Goal: Task Accomplishment & Management: Use online tool/utility

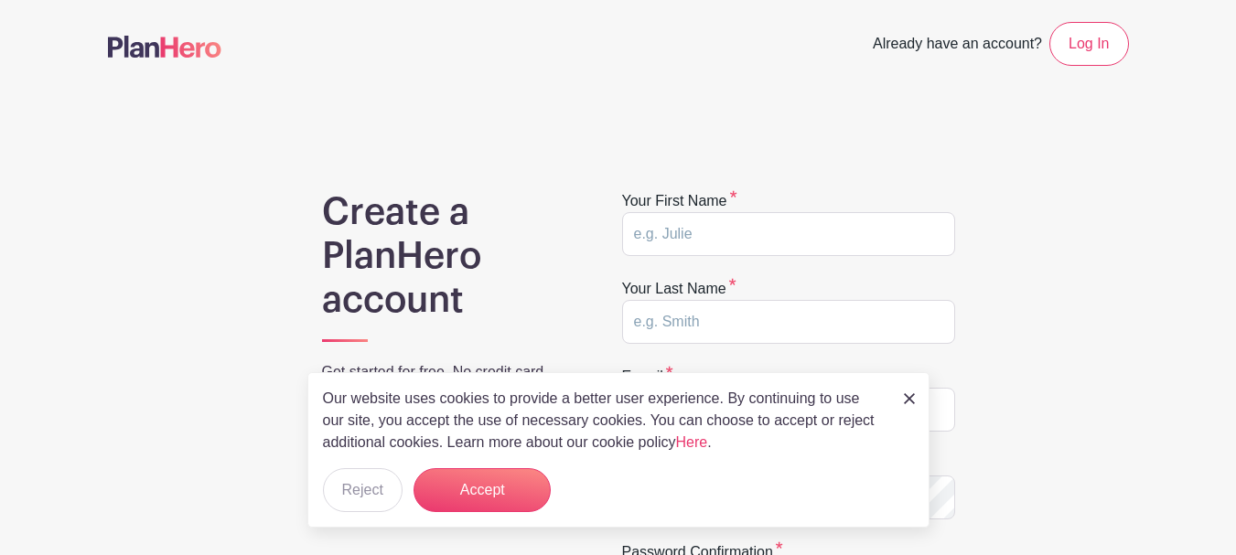
click at [911, 398] on img at bounding box center [909, 398] width 11 height 11
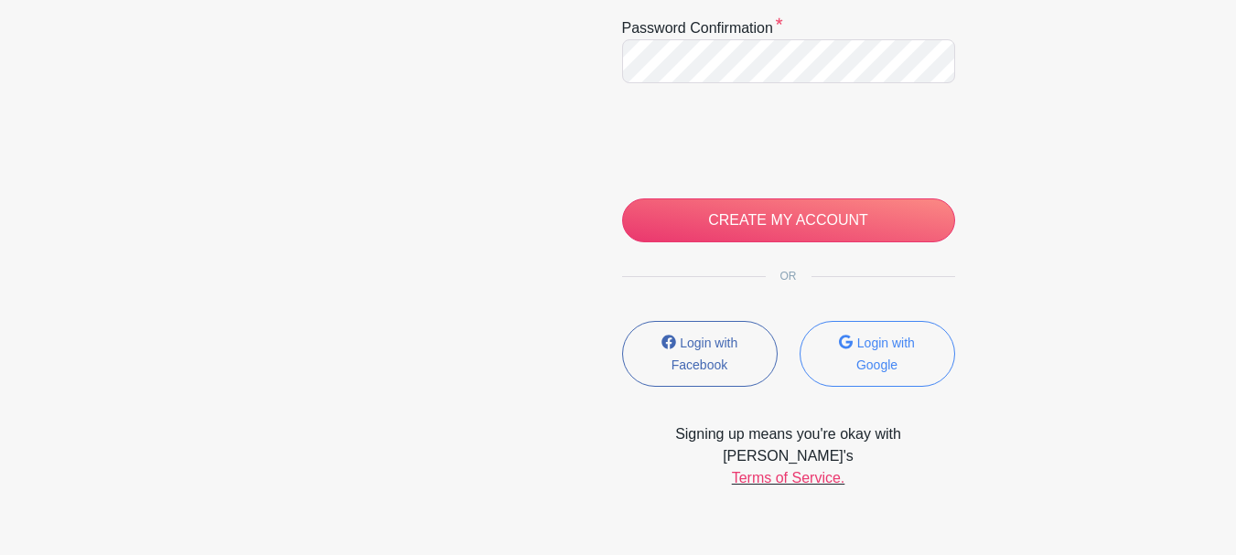
scroll to position [549, 0]
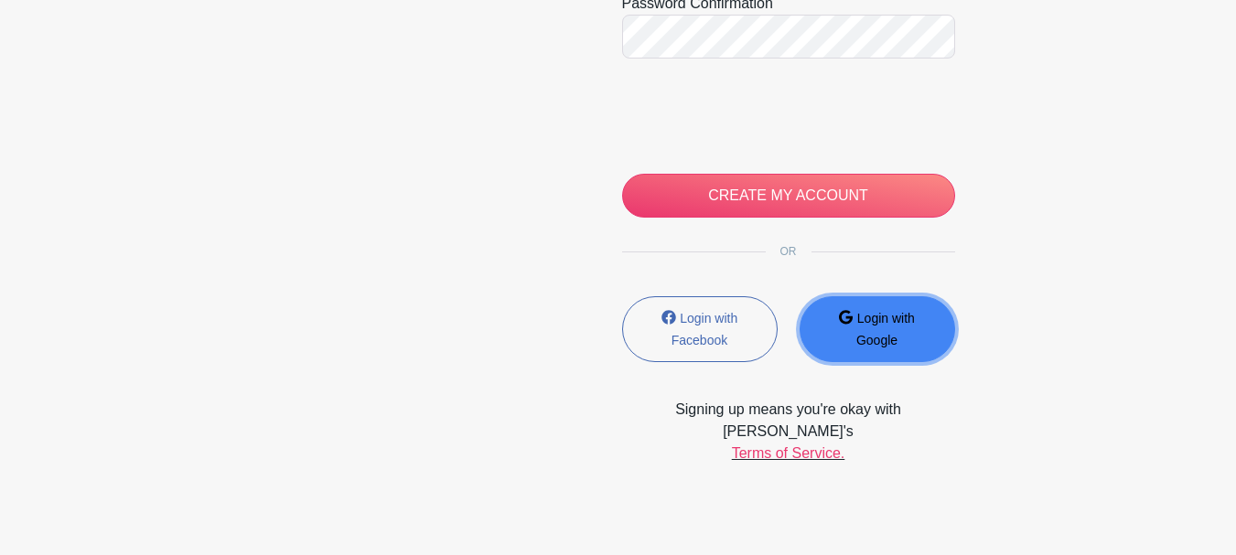
click at [909, 327] on button "Login with Google" at bounding box center [878, 329] width 156 height 66
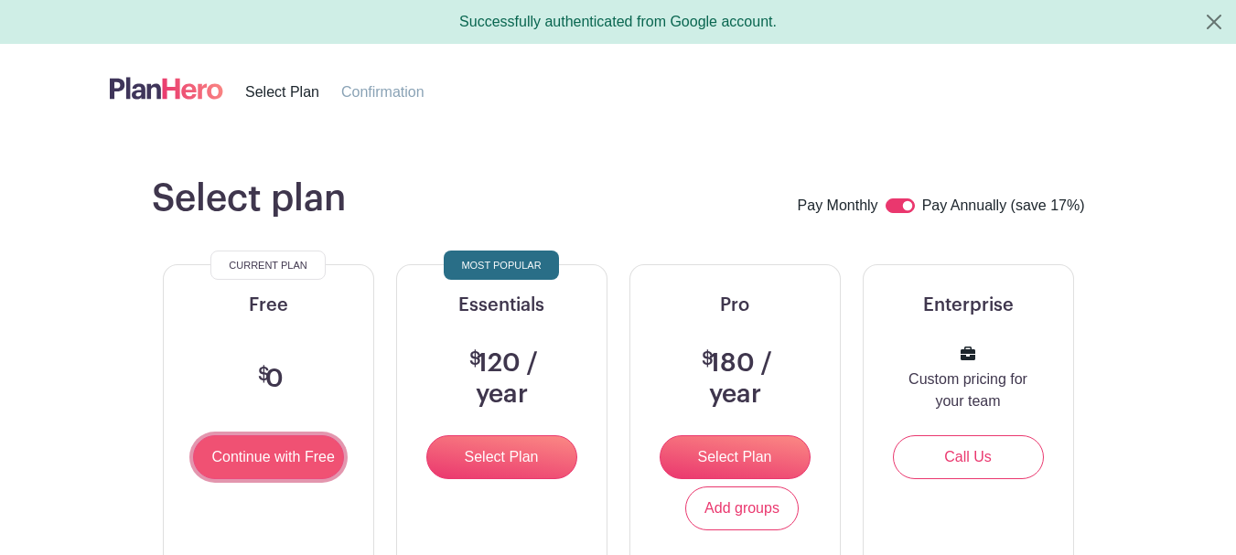
click at [241, 454] on input "Continue with Free" at bounding box center [268, 458] width 151 height 44
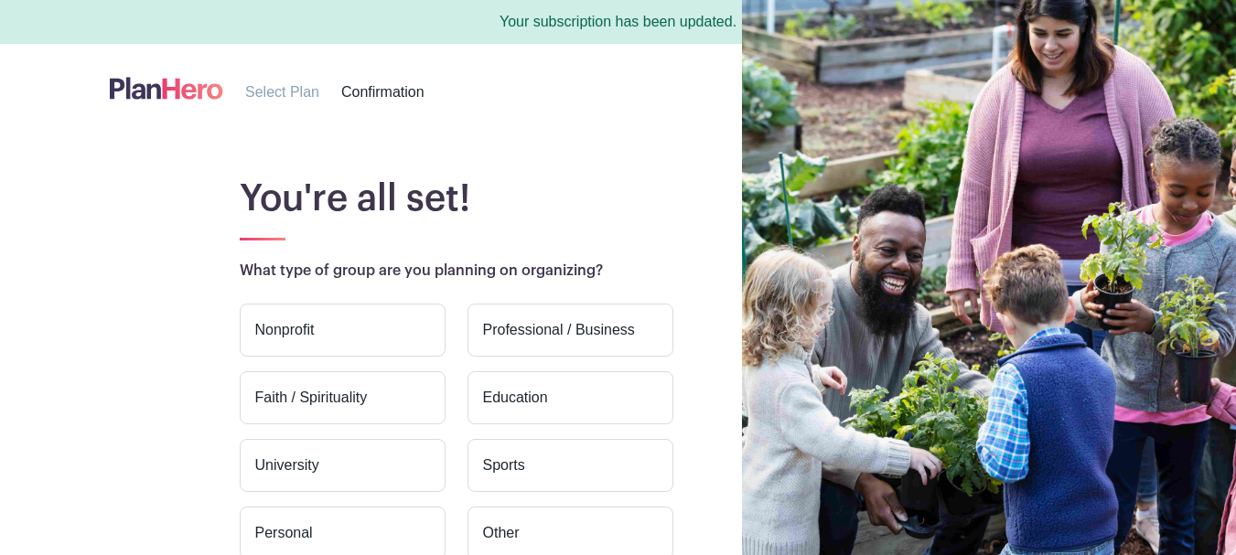
click at [548, 393] on label "Education" at bounding box center [571, 398] width 206 height 53
click at [0, 0] on input "Education" at bounding box center [0, 0] width 0 height 0
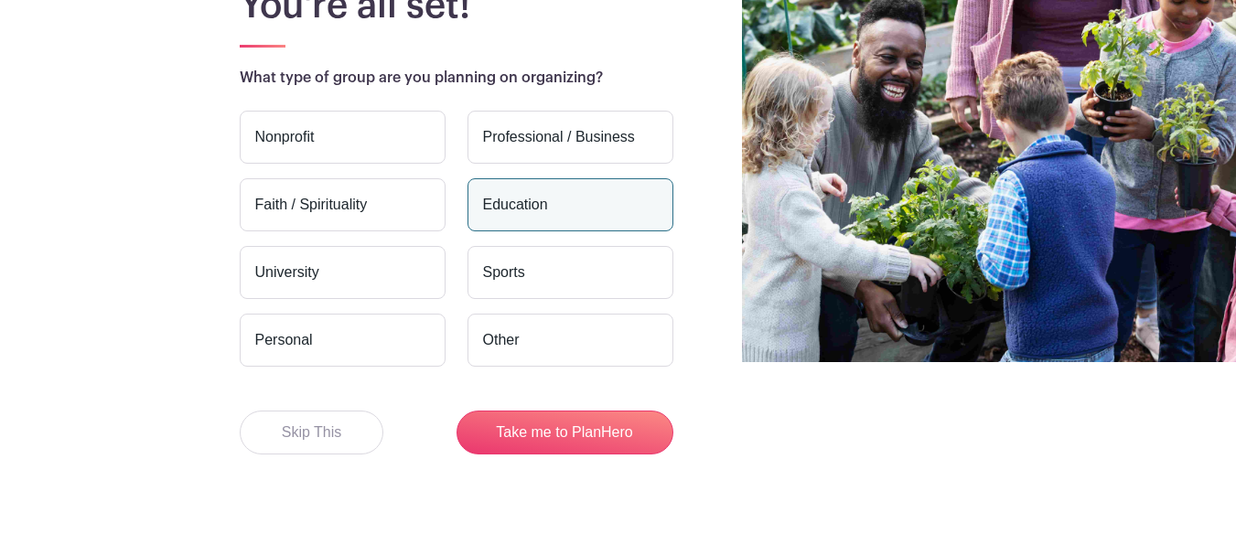
scroll to position [207, 0]
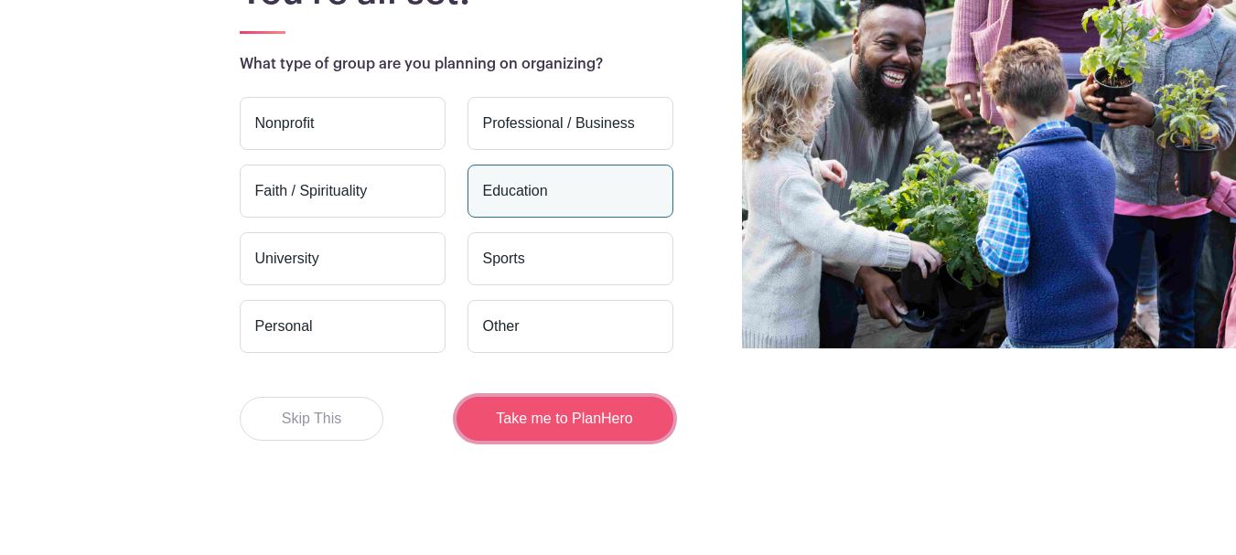
click at [560, 411] on button "Take me to PlanHero" at bounding box center [565, 419] width 217 height 44
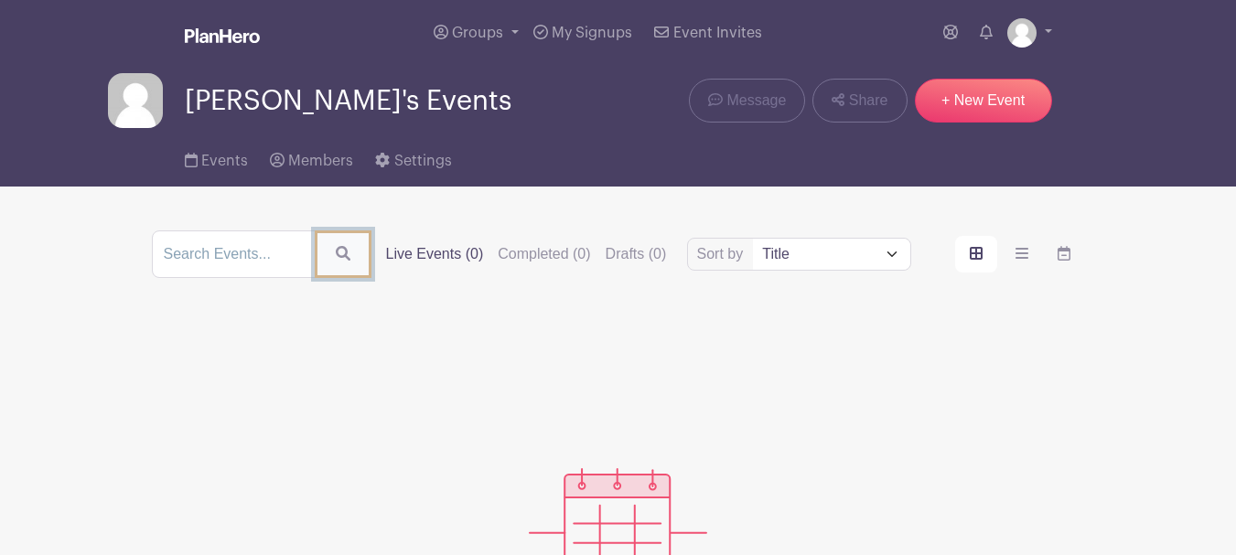
click at [338, 254] on icon "submit" at bounding box center [343, 253] width 15 height 15
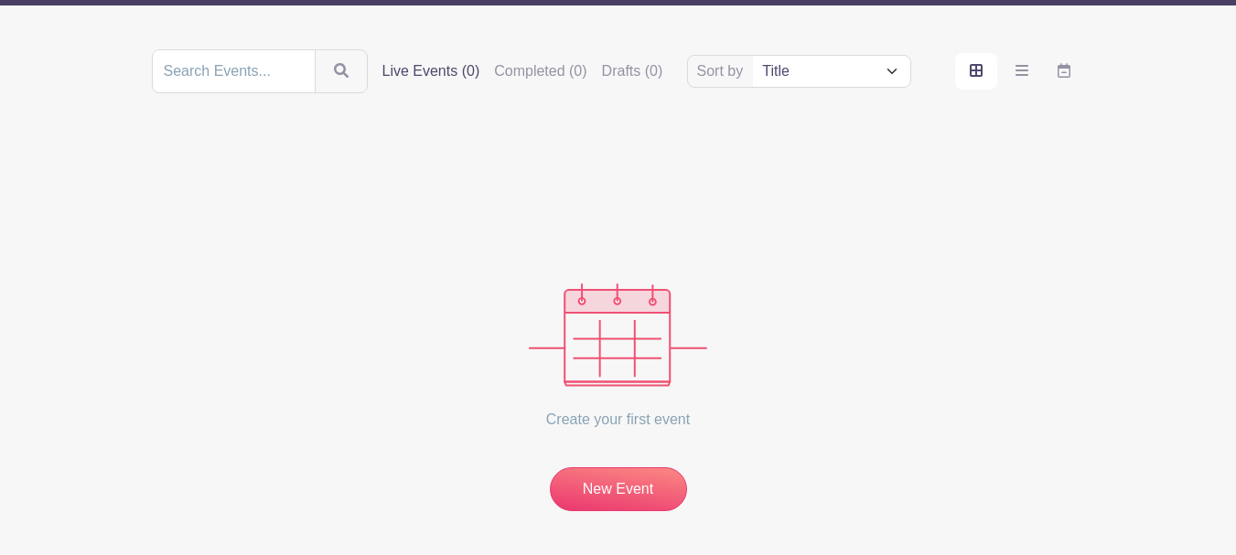
scroll to position [183, 0]
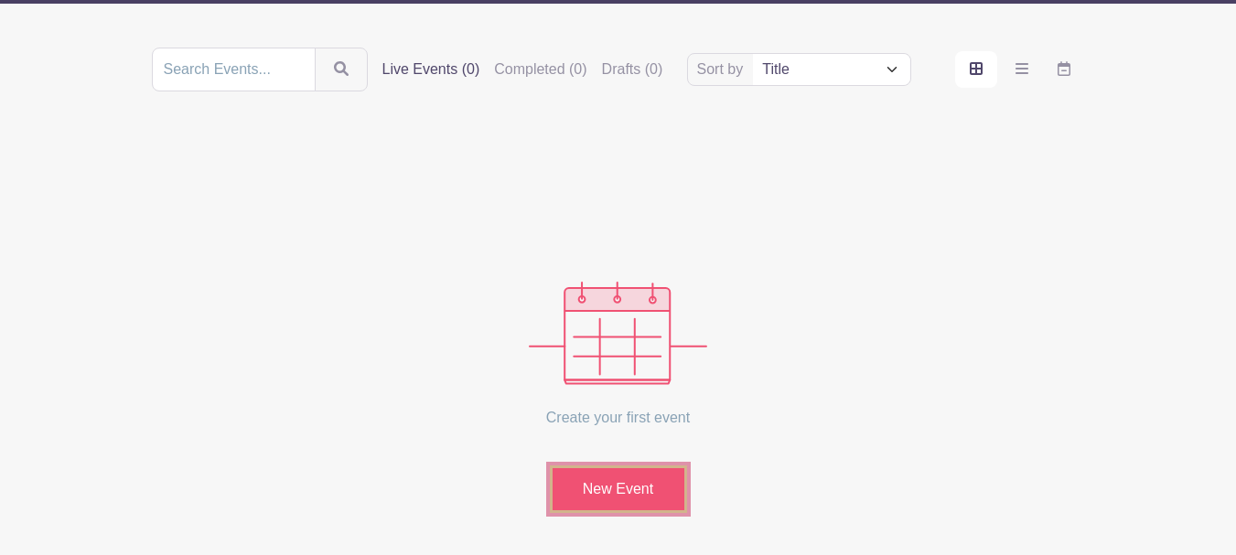
click at [623, 490] on link "New Event" at bounding box center [618, 490] width 137 height 48
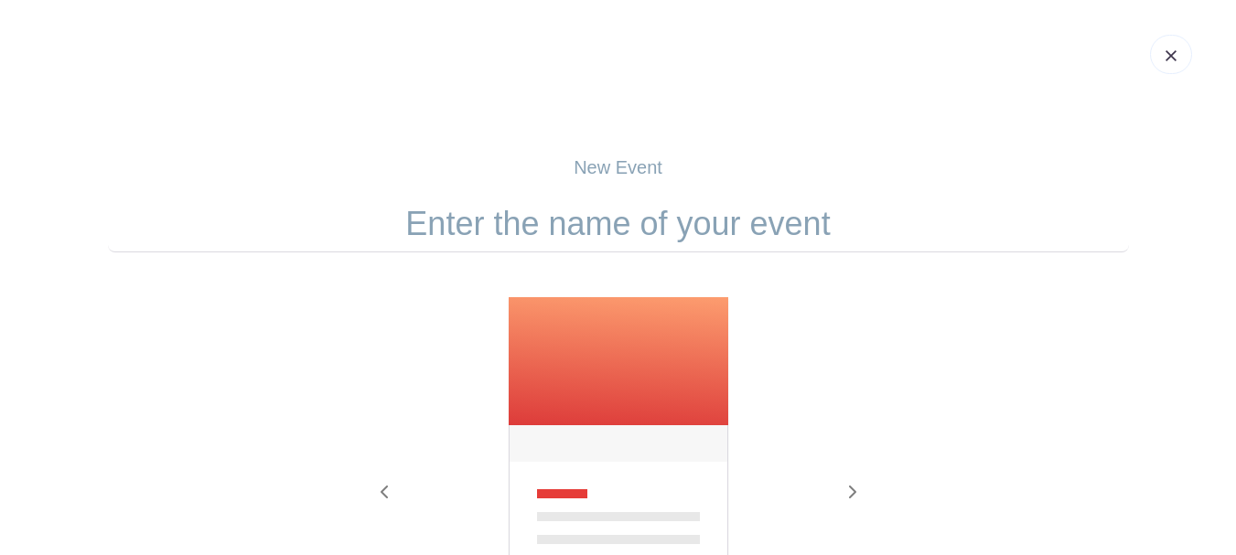
click at [695, 236] on input "text" at bounding box center [618, 224] width 1021 height 57
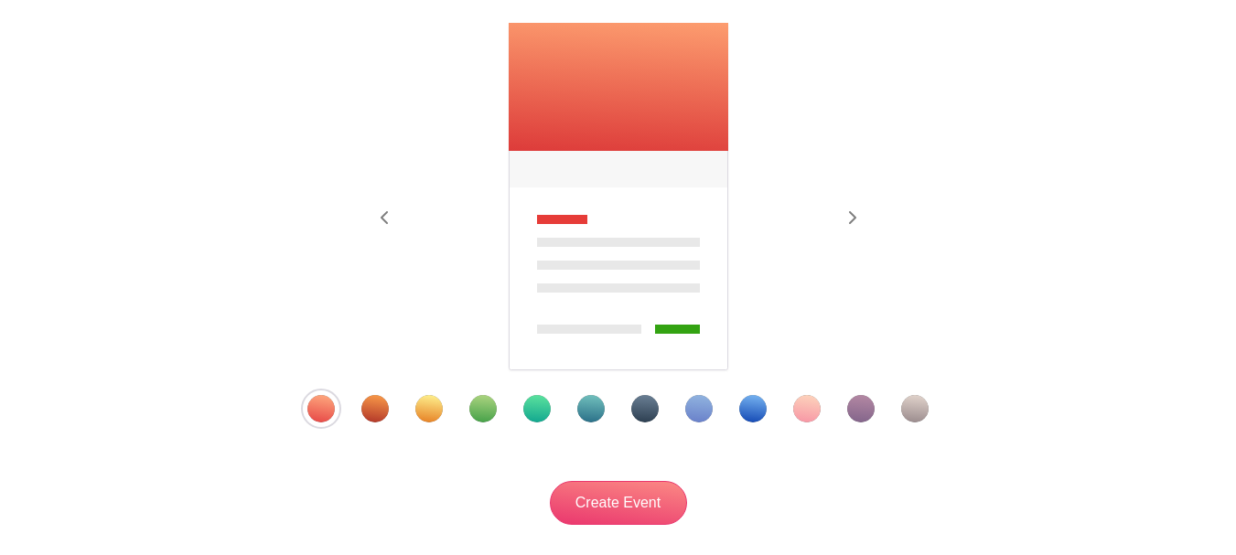
scroll to position [366, 0]
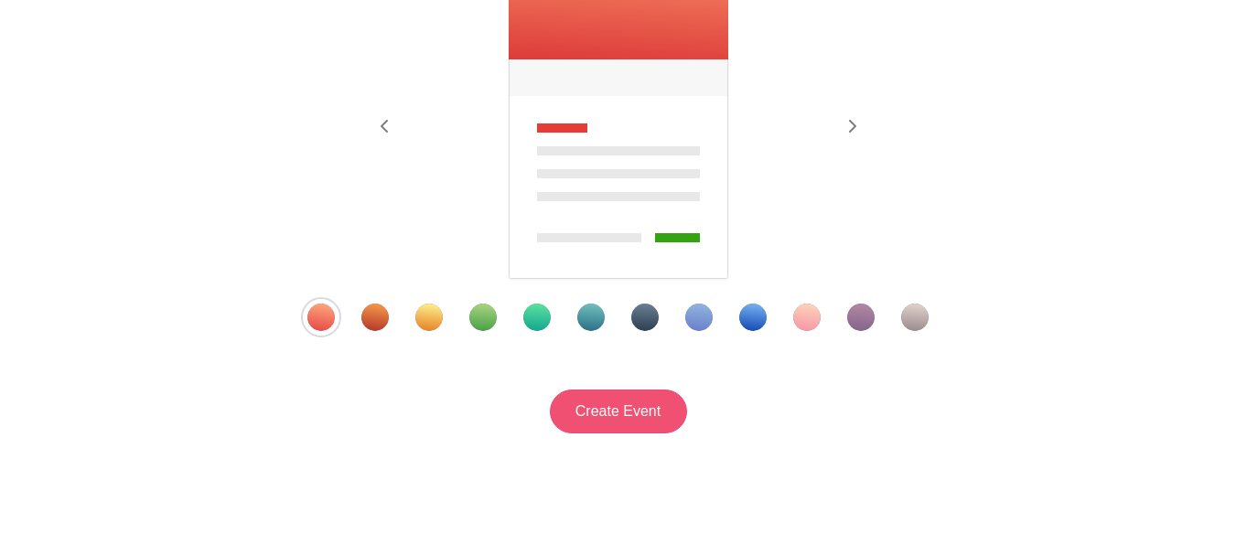
type input "Parent Teacher Conferences"
click at [654, 404] on input "Create Event" at bounding box center [618, 412] width 137 height 44
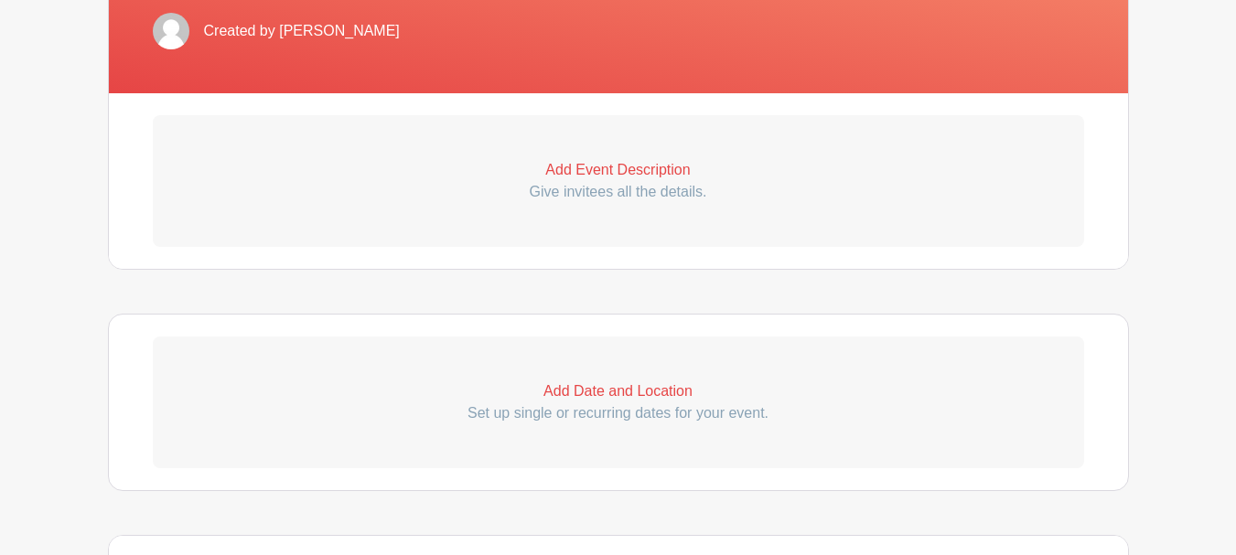
scroll to position [458, 0]
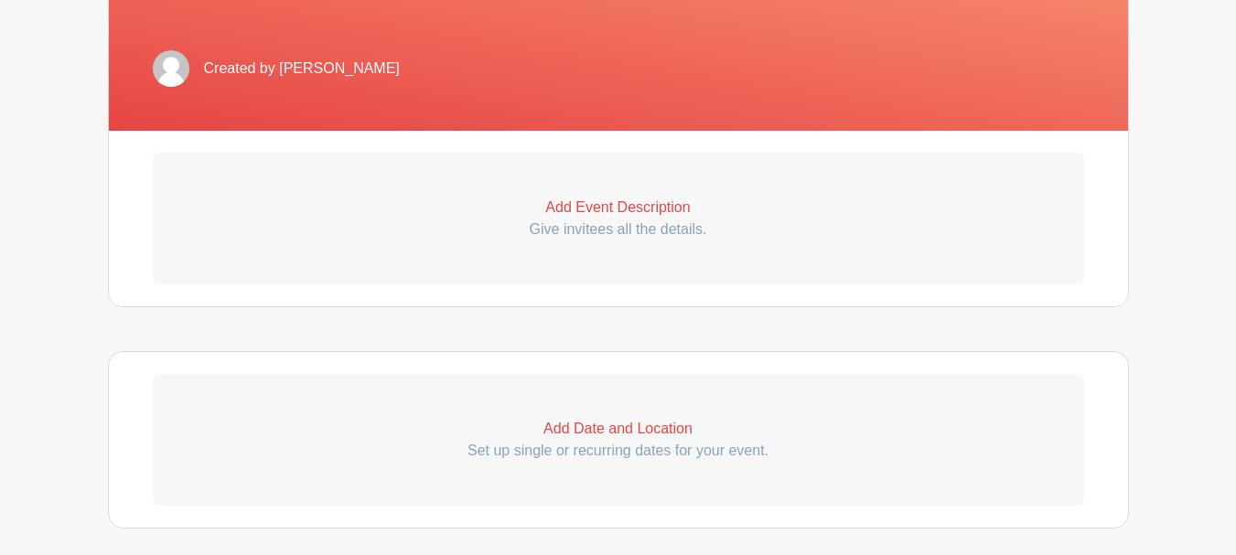
click at [609, 202] on p "Add Event Description" at bounding box center [619, 208] width 932 height 22
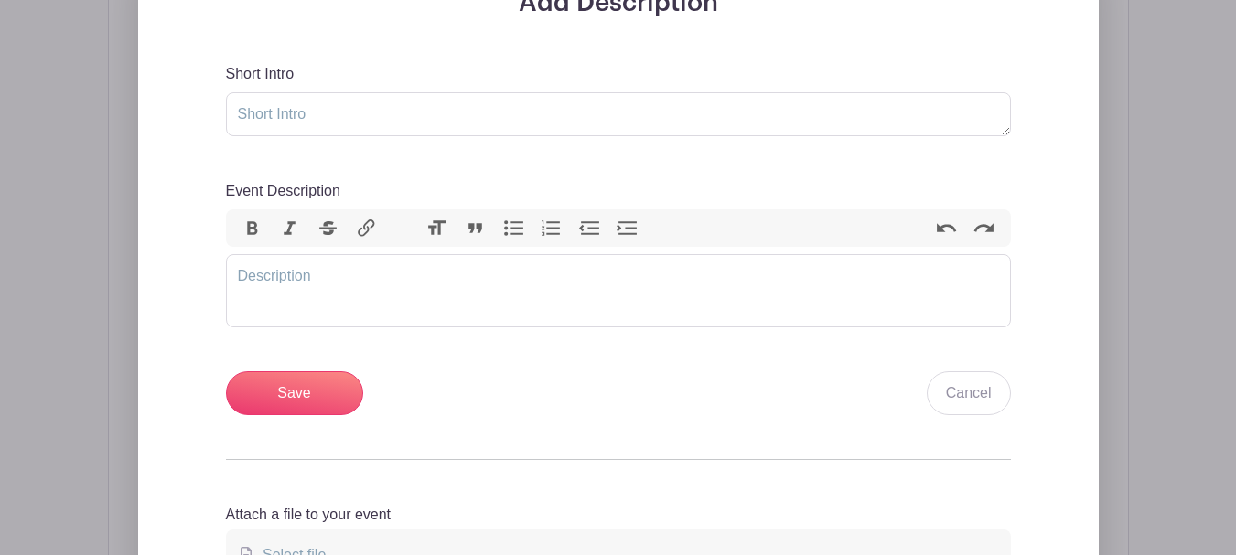
scroll to position [549, 0]
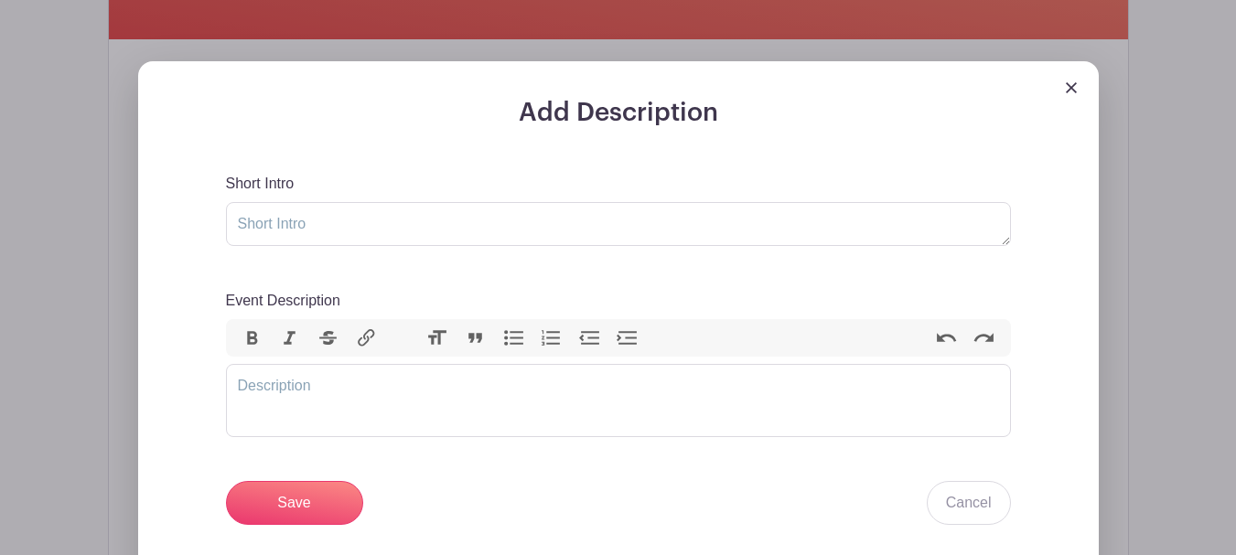
click at [342, 200] on div "Short Intro" at bounding box center [618, 209] width 785 height 73
click at [333, 219] on textarea "Short Intro" at bounding box center [618, 224] width 785 height 44
type textarea "conference"
click at [398, 388] on trix-editor "Event Description" at bounding box center [618, 400] width 785 height 73
type trix-editor "<div>conference</div>"
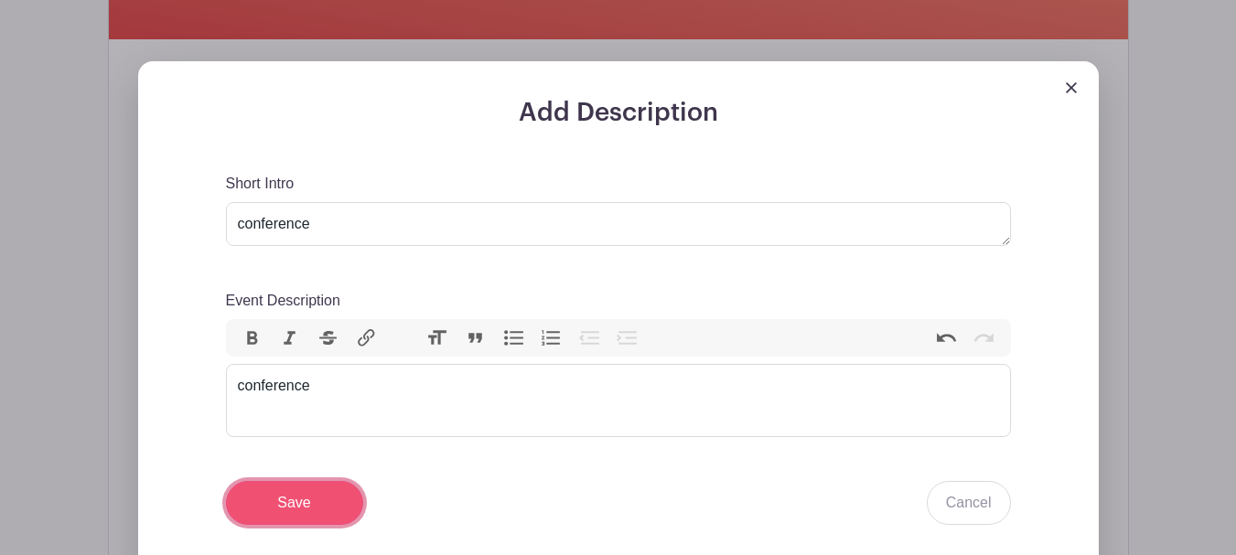
click at [323, 503] on input "Save" at bounding box center [294, 503] width 137 height 44
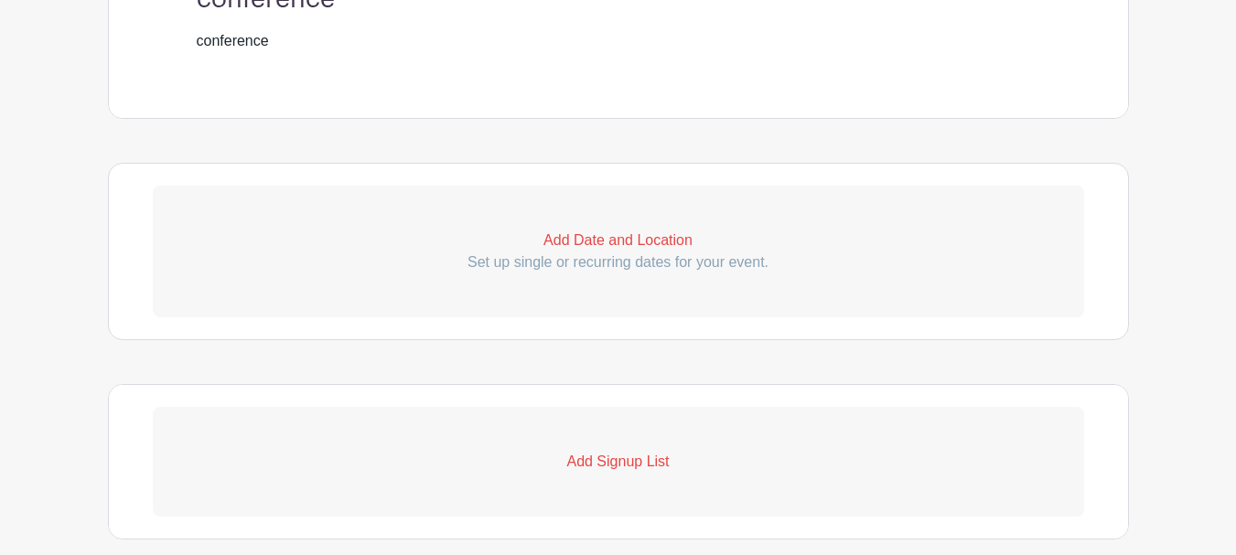
scroll to position [915, 0]
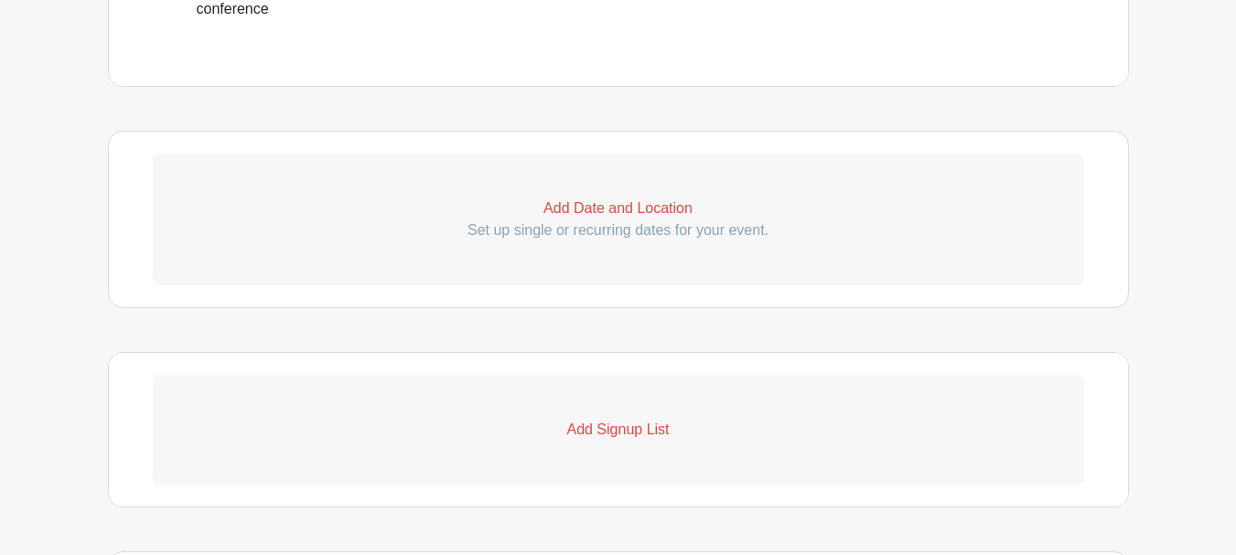
click at [608, 432] on p "Add Signup List" at bounding box center [619, 430] width 932 height 22
